Goal: Task Accomplishment & Management: Complete application form

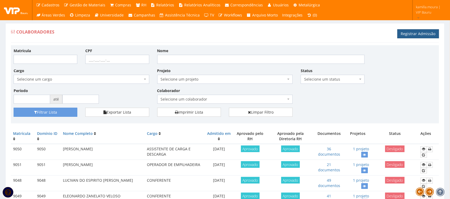
click at [408, 38] on link "Registrar Admissão" at bounding box center [418, 33] width 42 height 9
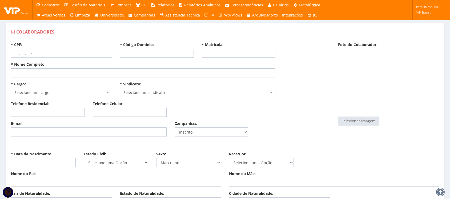
select select
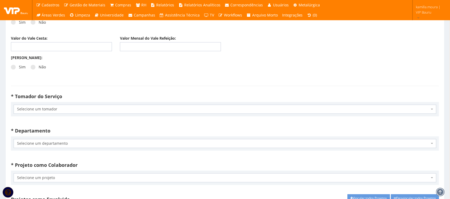
scroll to position [899, 0]
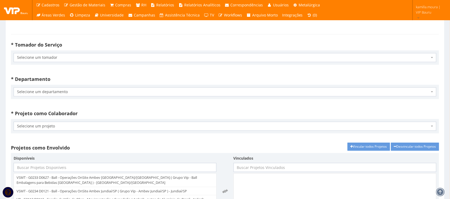
click at [50, 55] on span "Selecione um tomador" at bounding box center [225, 57] width 422 height 9
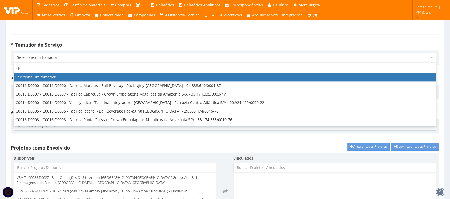
type input "spa"
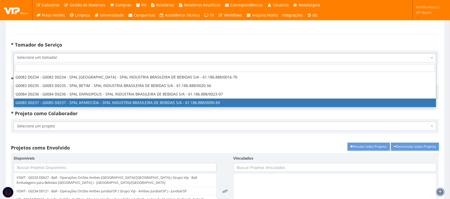
click at [75, 117] on strong "* Projeto como Colaborador" at bounding box center [44, 114] width 67 height 6
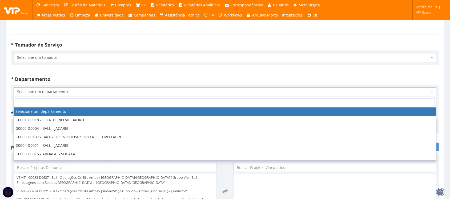
click at [66, 92] on span "Selecione um departamento" at bounding box center [223, 91] width 412 height 5
type input "2"
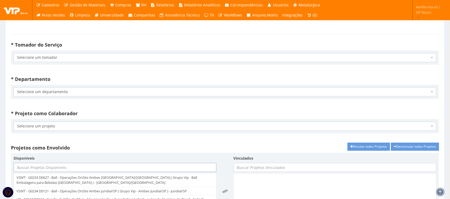
click at [122, 169] on input "text" at bounding box center [115, 167] width 203 height 9
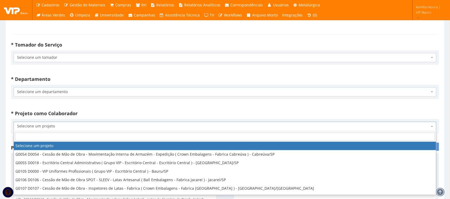
click at [59, 125] on span "Selecione um projeto" at bounding box center [223, 126] width 412 height 5
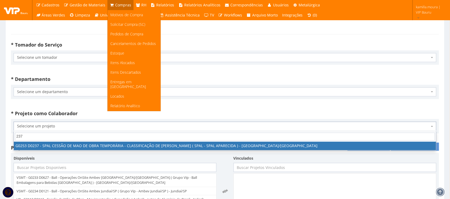
type input "237"
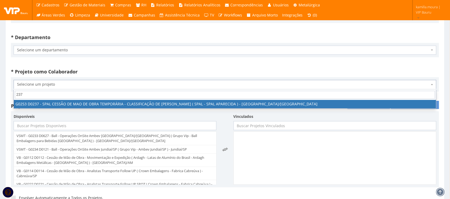
scroll to position [966, 0]
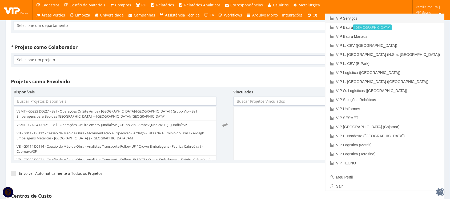
click at [396, 18] on link "VIP Serviços" at bounding box center [384, 18] width 119 height 9
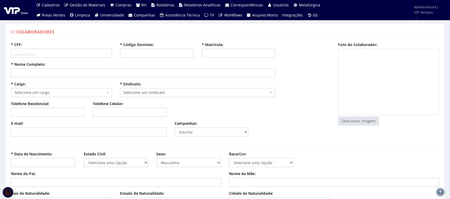
select select
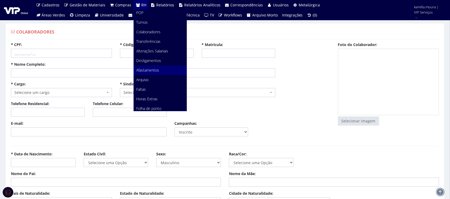
scroll to position [33, 0]
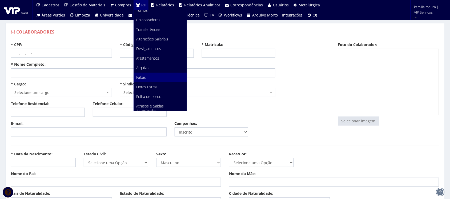
click at [152, 76] on link "Faltas" at bounding box center [160, 78] width 53 height 10
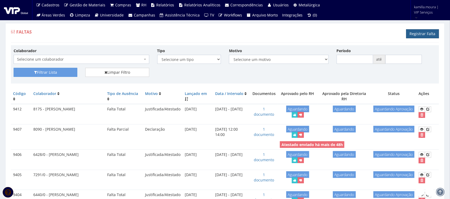
click at [413, 34] on link "Registrar Falta" at bounding box center [422, 33] width 33 height 9
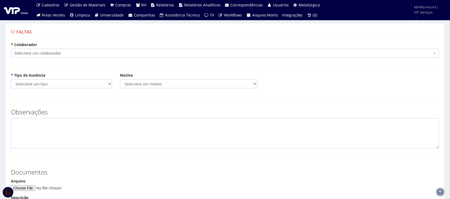
click at [88, 54] on span "Selecione um colaborador" at bounding box center [223, 53] width 418 height 5
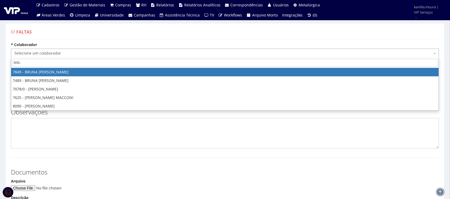
type input "letici"
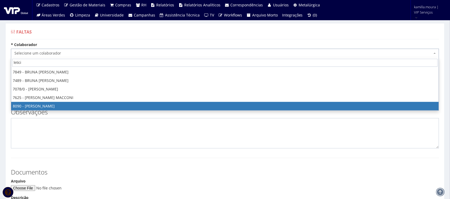
select select "3602"
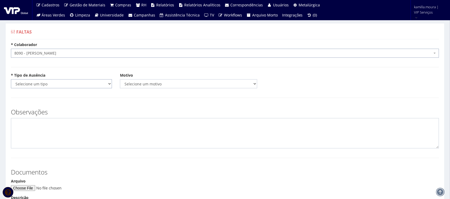
click at [66, 87] on select "Selecione um tipo Falta Total Falta Parcial Afastamento Férias" at bounding box center [61, 83] width 101 height 9
select select "parcial"
click at [11, 79] on select "Selecione um tipo Falta Total Falta Parcial Afastamento Férias" at bounding box center [61, 83] width 101 height 9
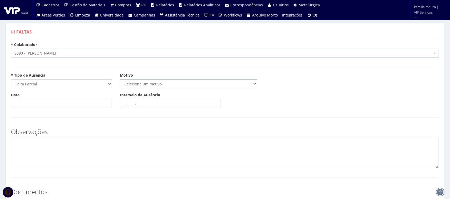
click at [135, 81] on select "Selecione um motivo Acidente Atestado Atraso Declaração Determinação Judicial D…" at bounding box center [188, 83] width 137 height 9
select select "declaracao"
click at [120, 79] on select "Selecione um motivo Acidente Atestado Atraso Declaração Determinação Judicial D…" at bounding box center [188, 83] width 137 height 9
click at [56, 105] on input "Data" at bounding box center [61, 103] width 101 height 9
type input "[DATE]"
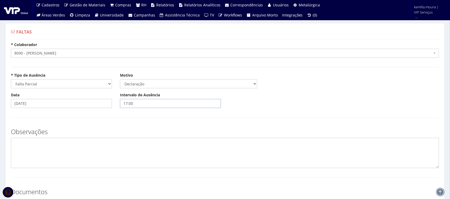
type input "17:00"
type textarea "1"
click at [135, 106] on input "17:00" at bounding box center [170, 103] width 101 height 9
type input "17:00 17:46"
click at [131, 151] on textarea at bounding box center [225, 153] width 428 height 30
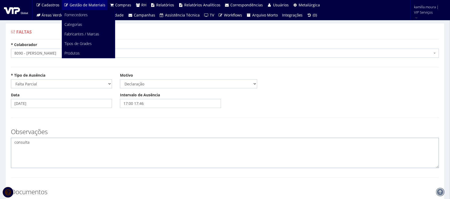
type textarea "consulta"
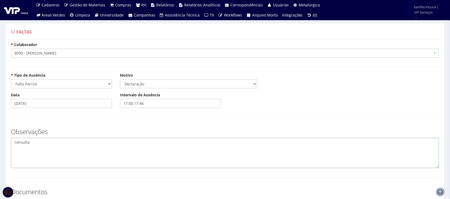
scroll to position [105, 0]
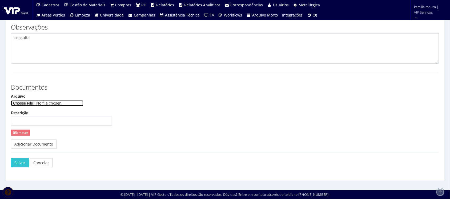
click at [26, 101] on input "Arquivo" at bounding box center [47, 103] width 72 height 6
type input "C:\fakepath\WhatsApp Image 2025-09-23 at 12.38.41.jpeg"
click at [21, 161] on button "Salvar" at bounding box center [20, 162] width 18 height 9
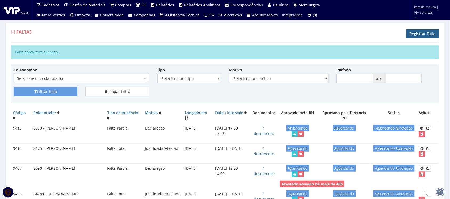
click at [422, 36] on link "Registrar Falta" at bounding box center [422, 33] width 33 height 9
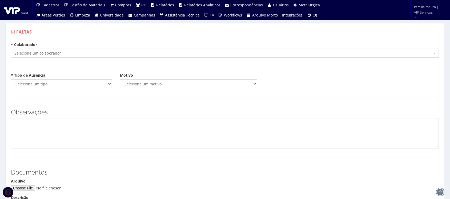
click at [108, 53] on span "Selecione um colaborador" at bounding box center [223, 53] width 418 height 5
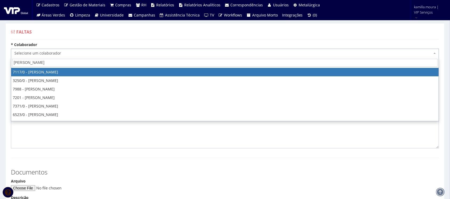
type input "MARCO A"
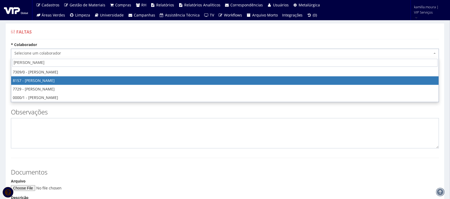
select select "3891"
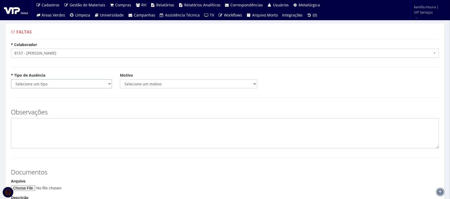
click at [90, 83] on select "Selecione um tipo Falta Total Falta Parcial Afastamento Férias" at bounding box center [61, 83] width 101 height 9
select select "total"
click at [11, 79] on select "Selecione um tipo Falta Total Falta Parcial Afastamento Férias" at bounding box center [61, 83] width 101 height 9
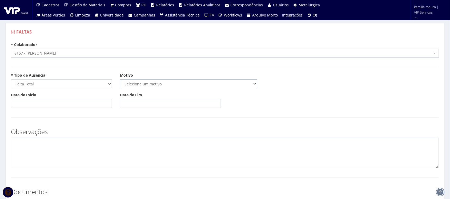
click at [138, 80] on select "Selecione um motivo Acidente Atestado Atraso Declaração Determinação Judicial D…" at bounding box center [188, 83] width 137 height 9
select select "atestado"
click at [120, 79] on select "Selecione um motivo Acidente Atestado Atraso Declaração Determinação Judicial D…" at bounding box center [188, 83] width 137 height 9
click at [63, 107] on input "Data de Início" at bounding box center [61, 103] width 101 height 9
type input "20/09/2025"
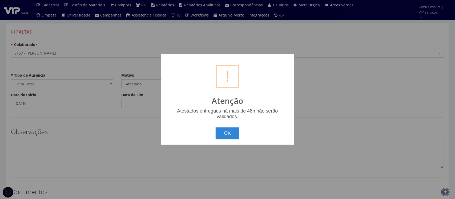
click at [215, 128] on button "OK" at bounding box center [227, 134] width 24 height 12
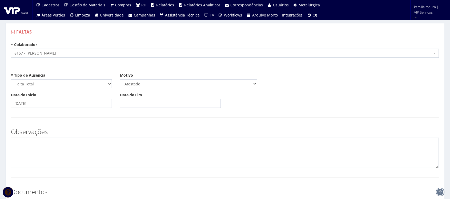
click at [152, 105] on input "Data de Fim" at bounding box center [170, 103] width 101 height 9
type input "20/09/2025"
click at [88, 145] on textarea at bounding box center [225, 153] width 428 height 30
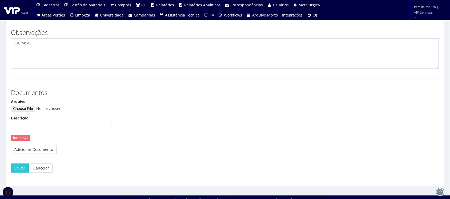
scroll to position [100, 0]
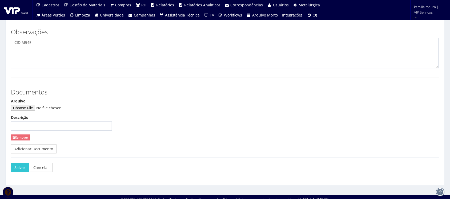
type textarea "CID M545"
click at [40, 109] on input "Arquivo" at bounding box center [47, 108] width 72 height 6
type input "C:\fakepath\Document_000224_231637.pdf"
click at [19, 167] on button "Salvar" at bounding box center [20, 167] width 18 height 9
